Goal: Browse casually: Explore the website without a specific task or goal

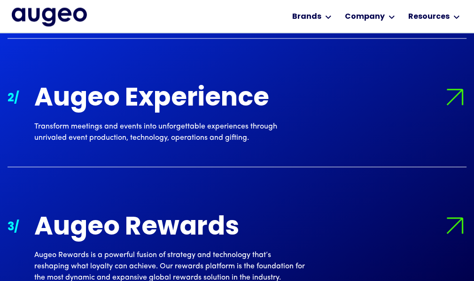
scroll to position [996, 0]
